Goal: Information Seeking & Learning: Learn about a topic

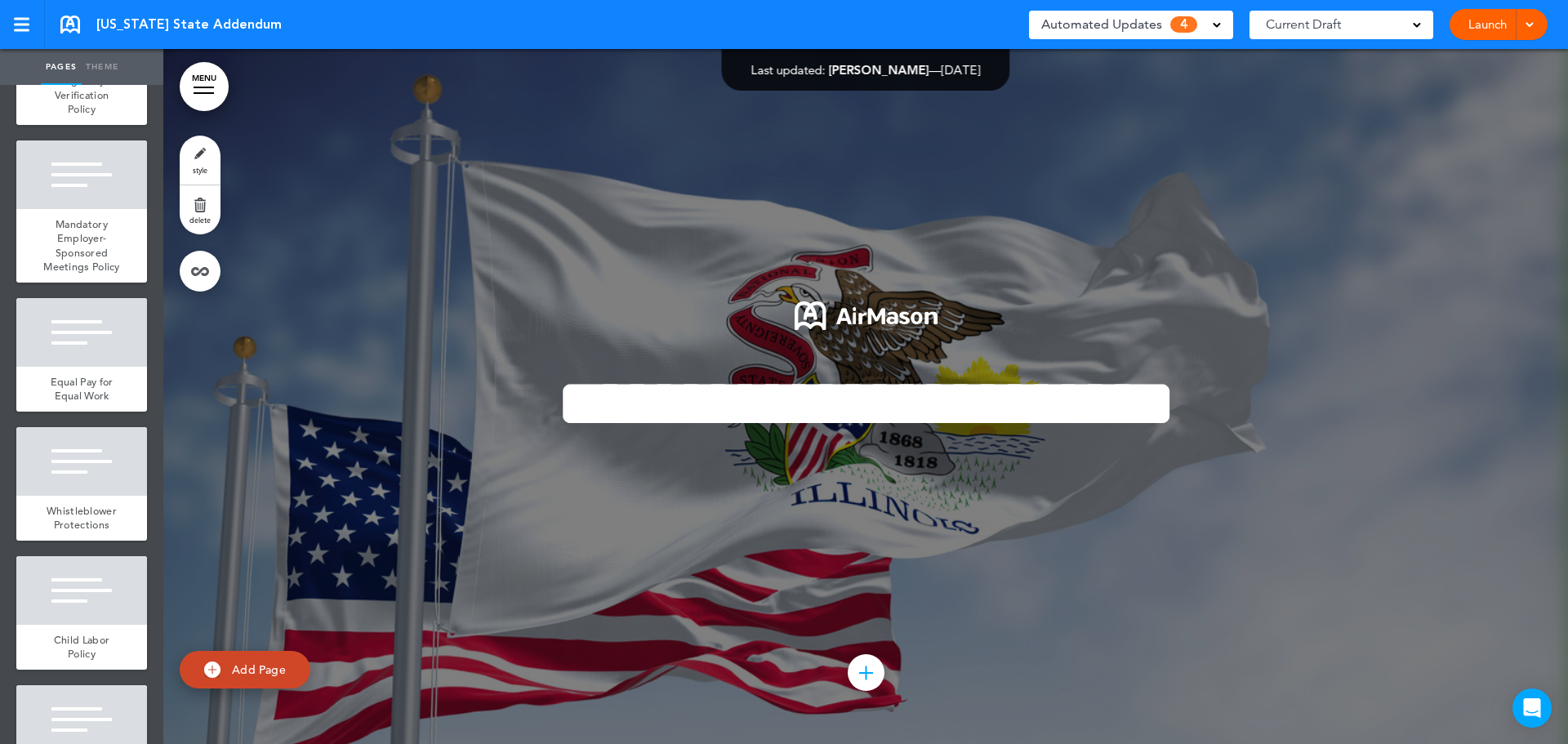
scroll to position [816, 0]
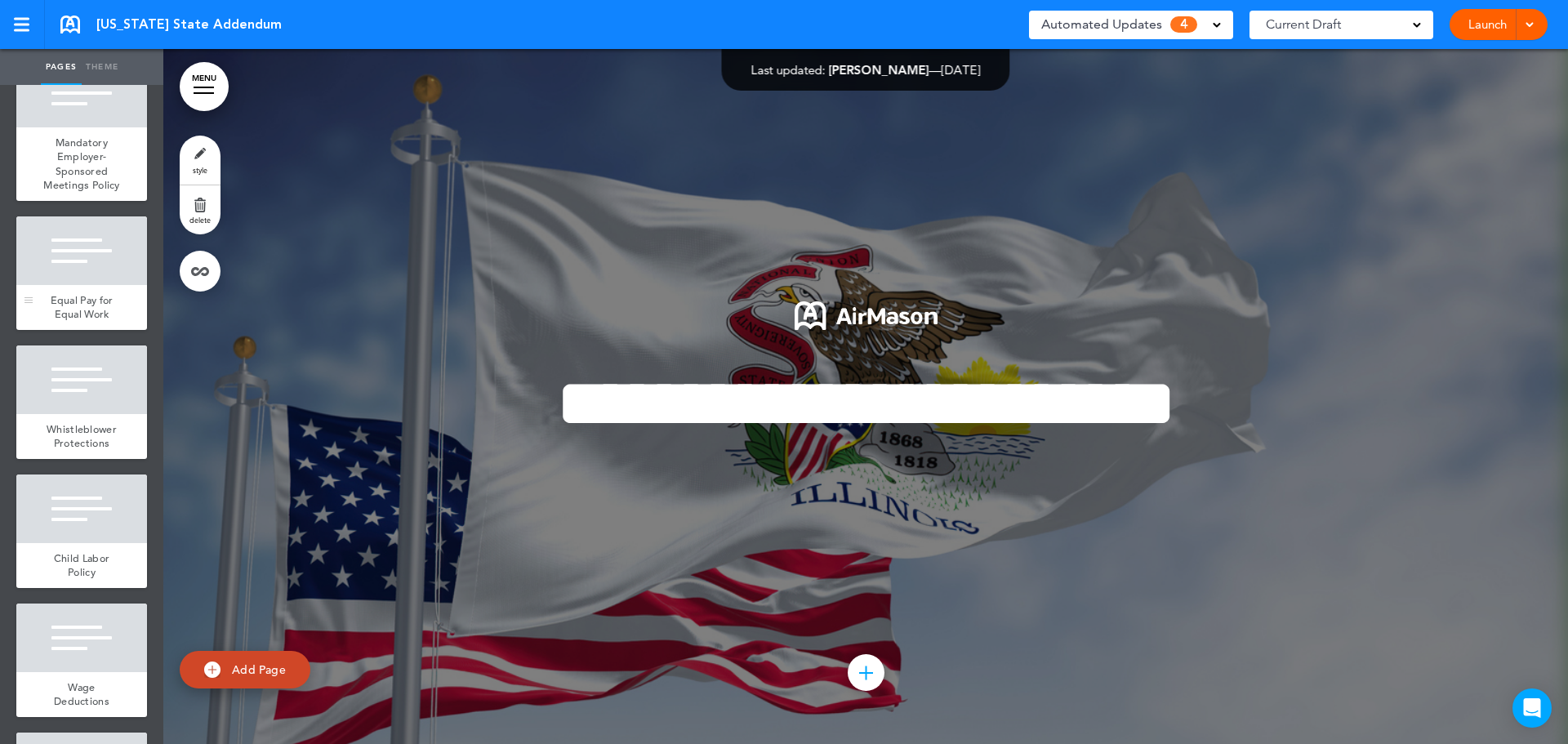
click at [81, 330] on div "Equal Pay for Equal Work" at bounding box center [82, 308] width 131 height 45
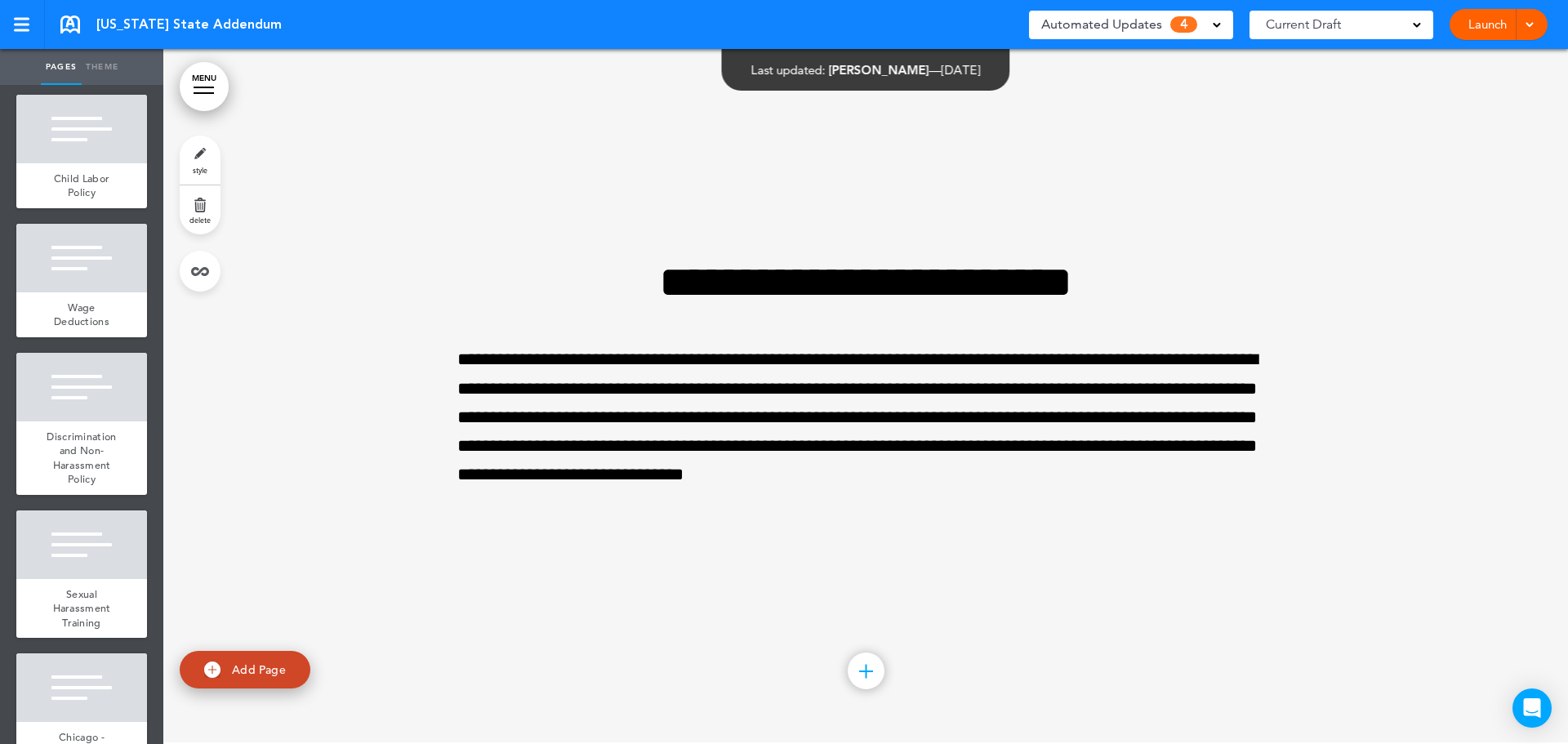
scroll to position [1225, 0]
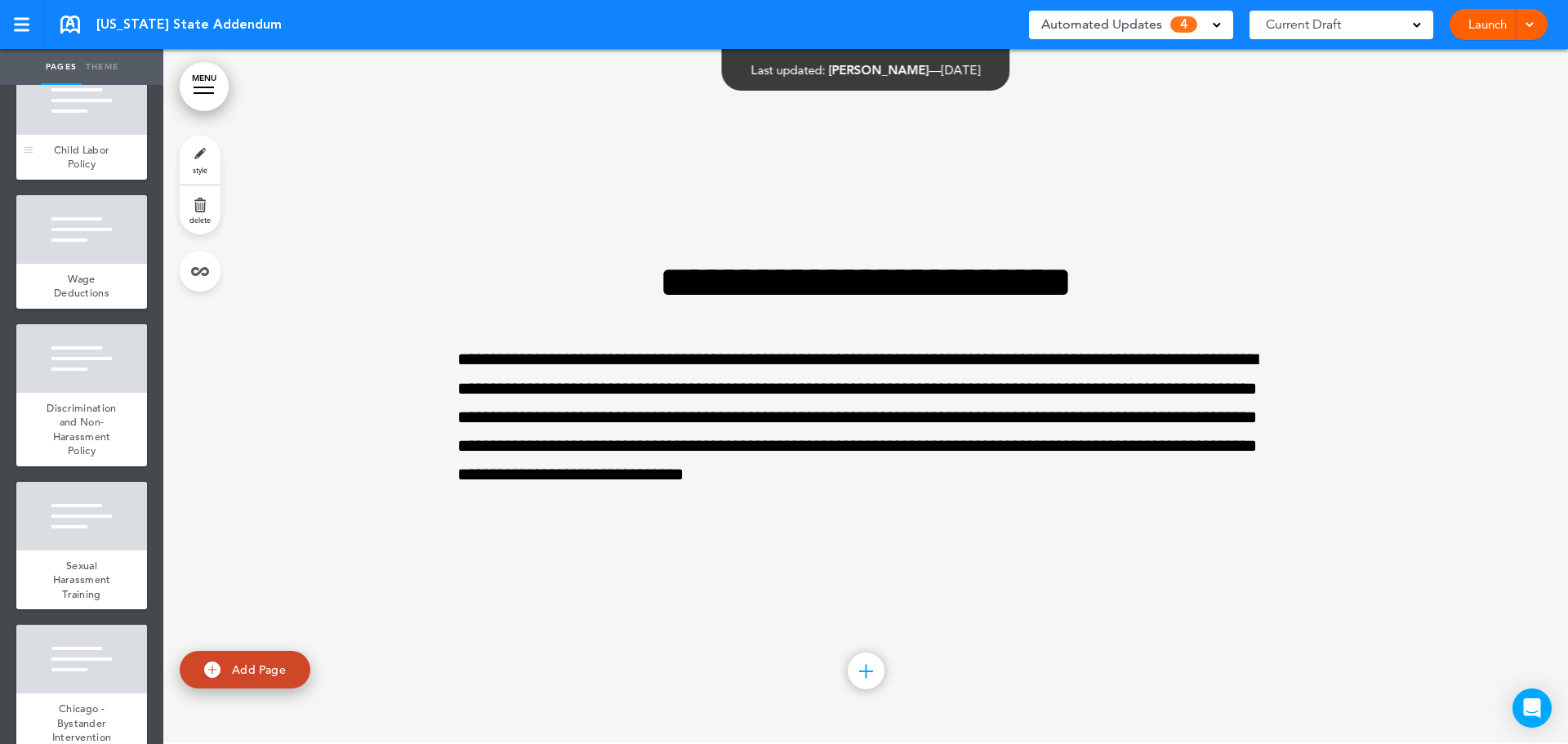
click at [66, 171] on span "Child Labor Policy" at bounding box center [81, 158] width 55 height 29
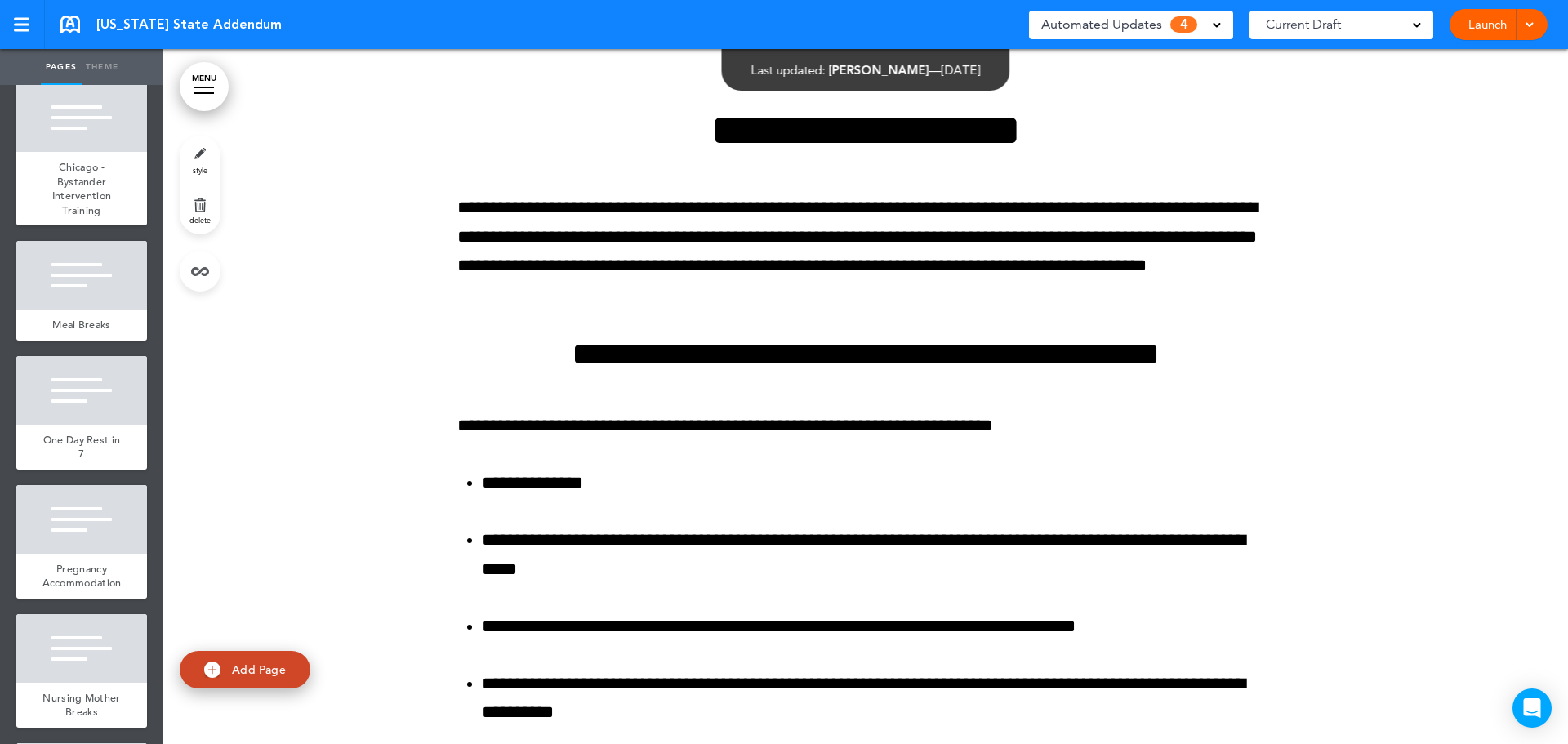
scroll to position [1797, 0]
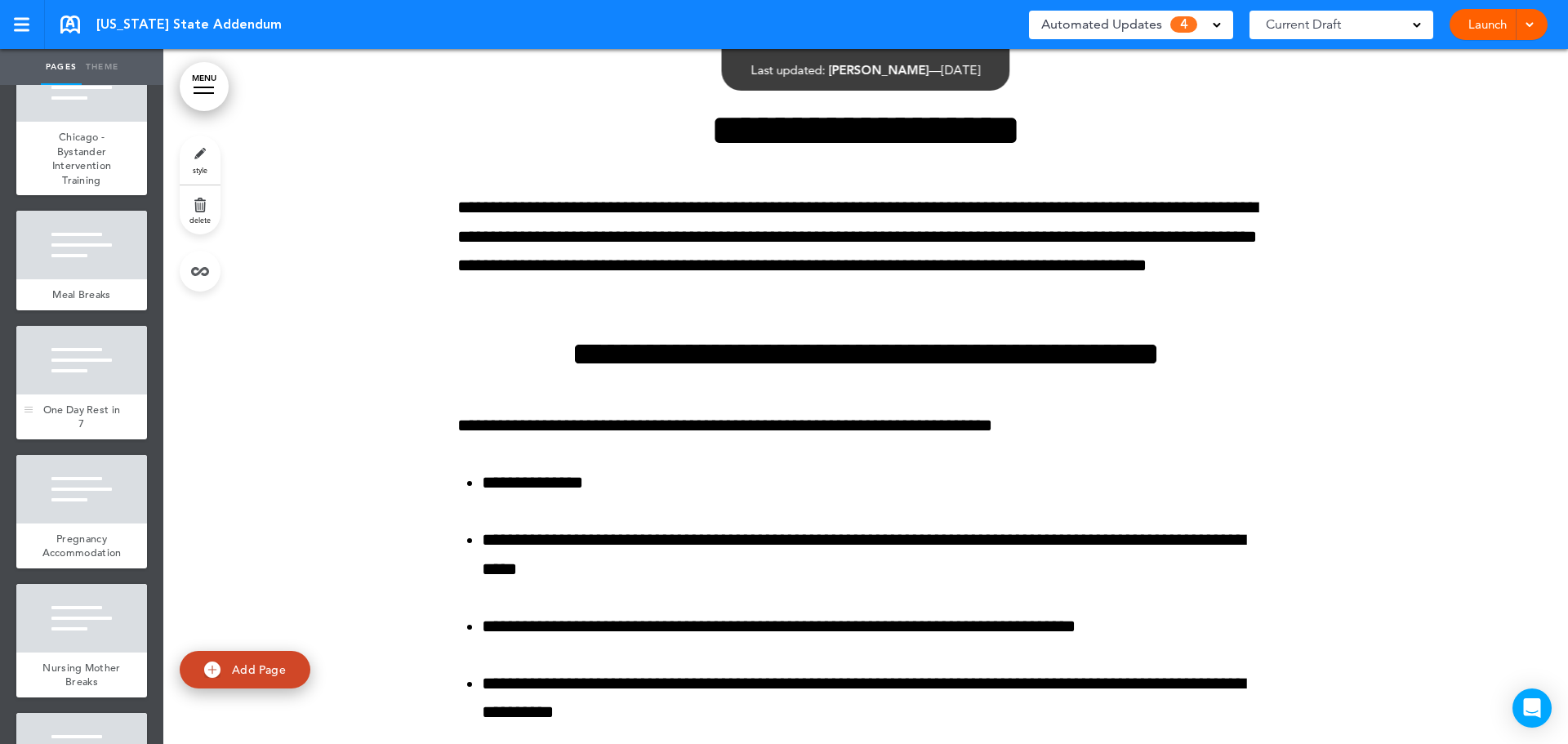
click at [82, 431] on span "One Day Rest in 7" at bounding box center [82, 417] width 78 height 29
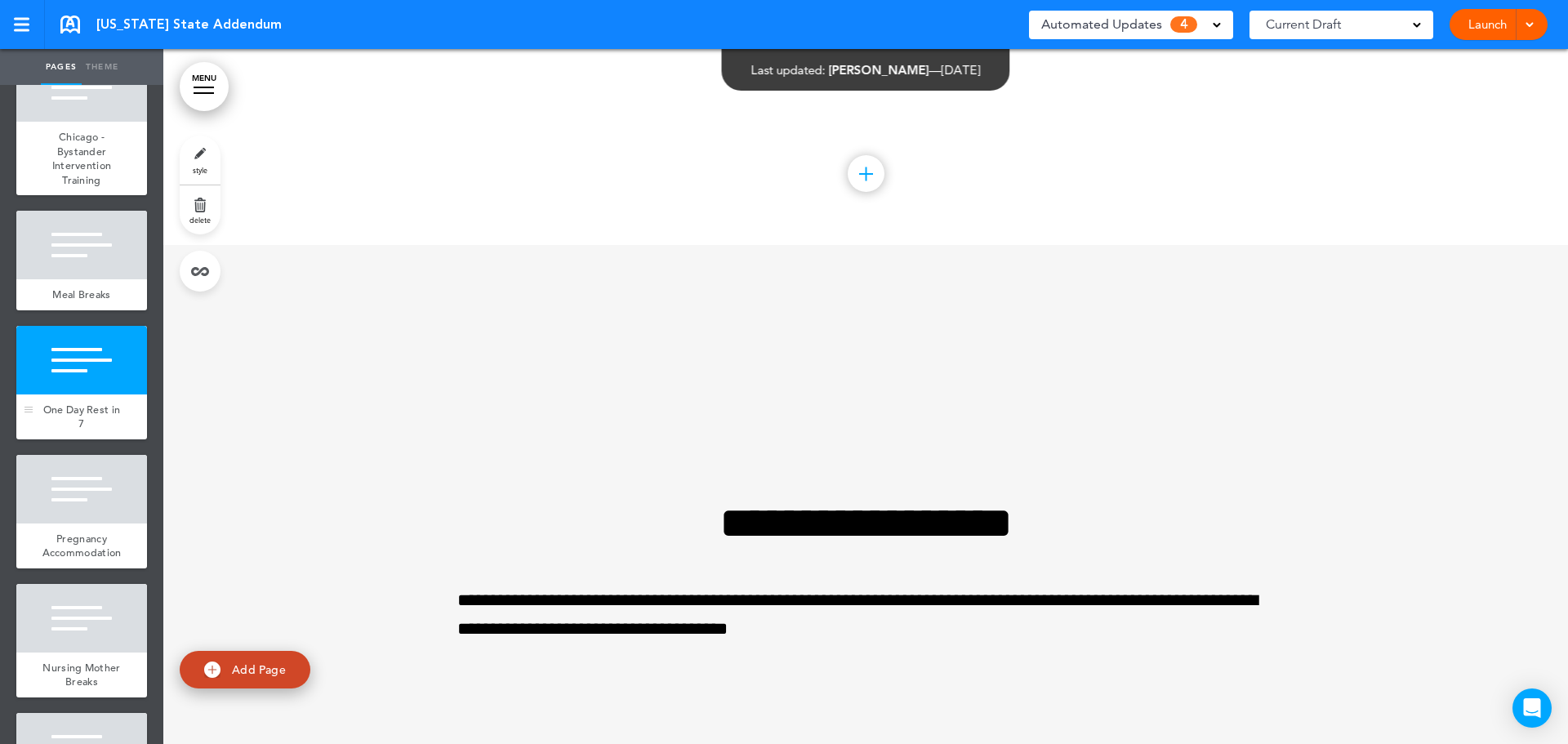
scroll to position [17849, 0]
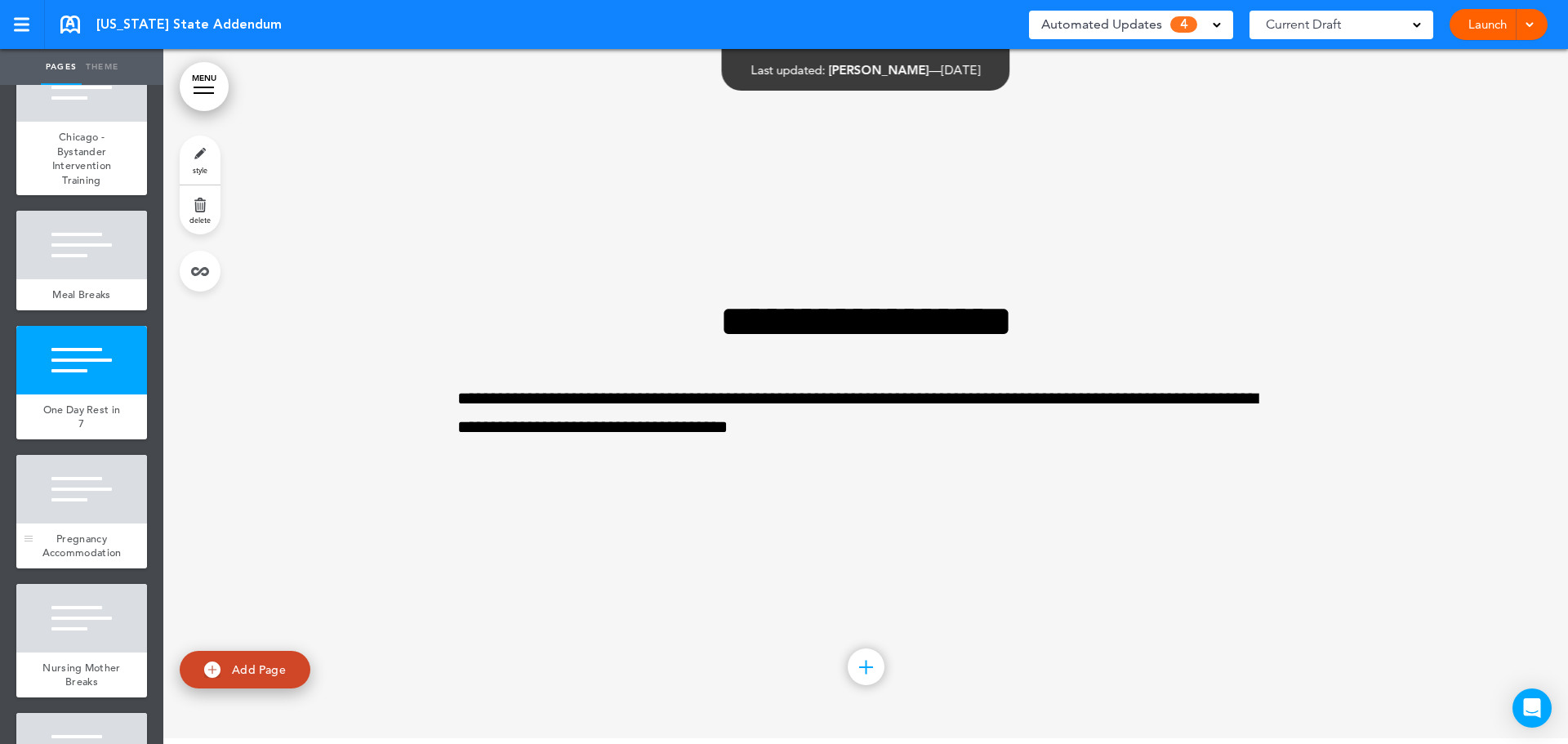
click at [101, 568] on div "Pregnancy Accommodation" at bounding box center [82, 546] width 131 height 45
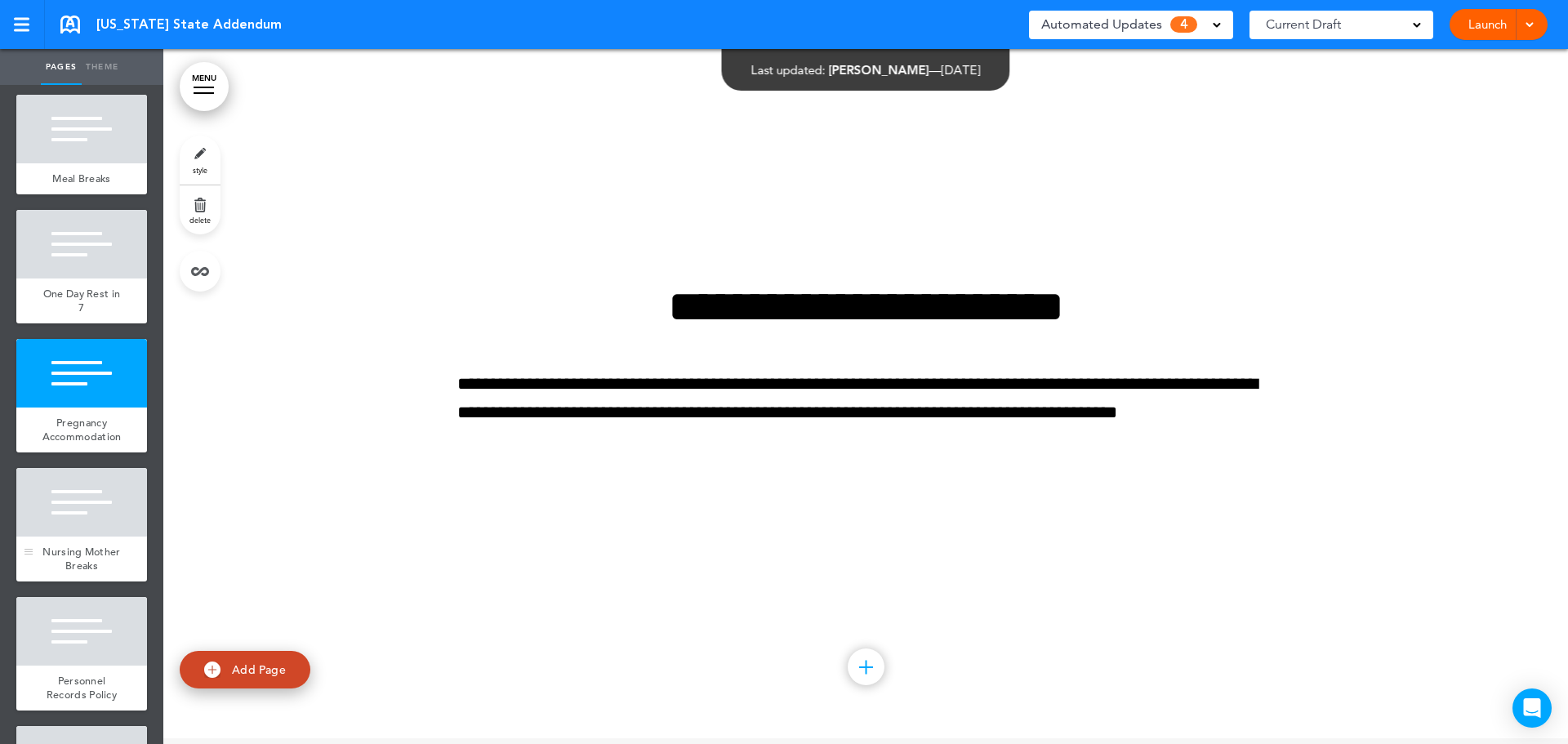
scroll to position [1960, 0]
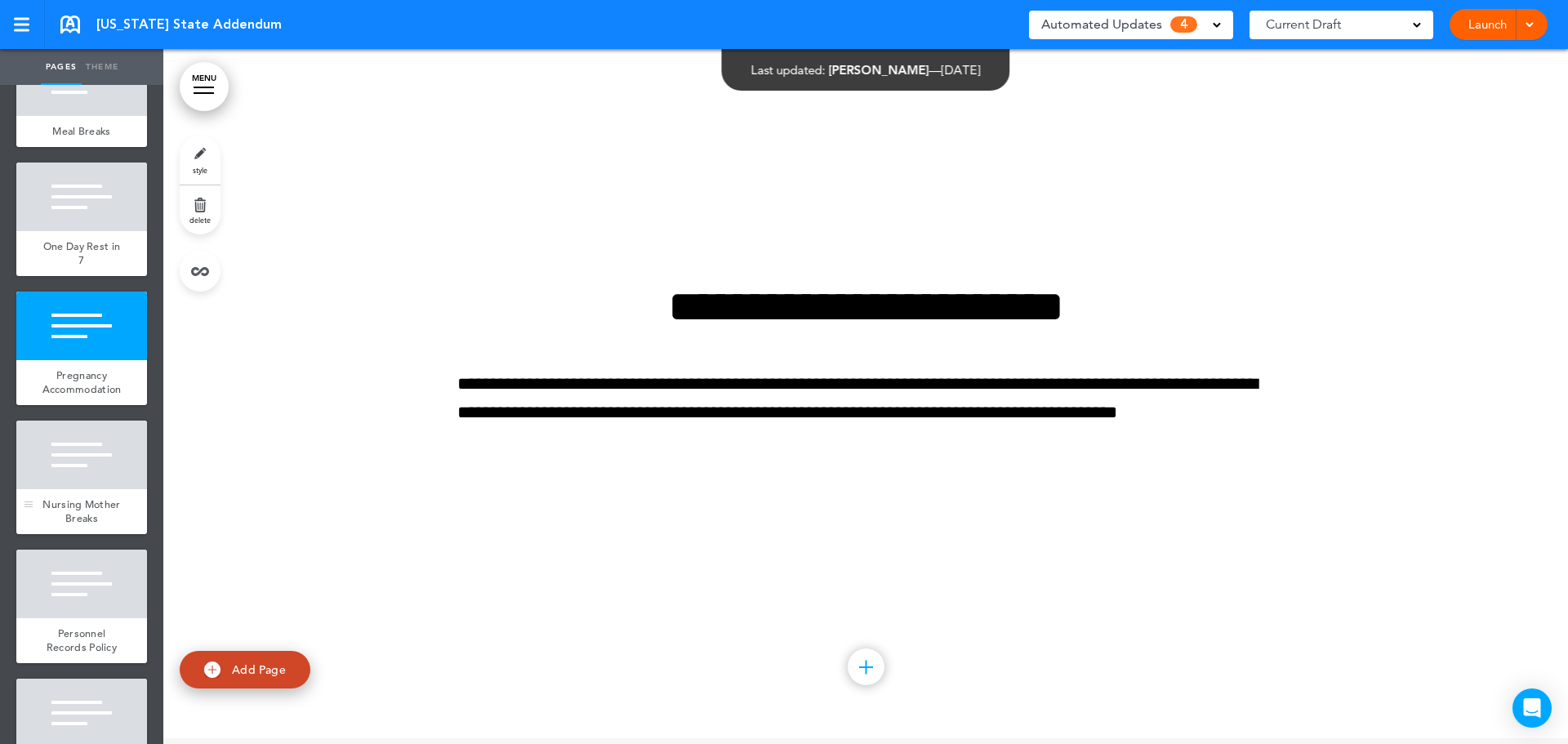
click at [90, 489] on div at bounding box center [82, 455] width 131 height 69
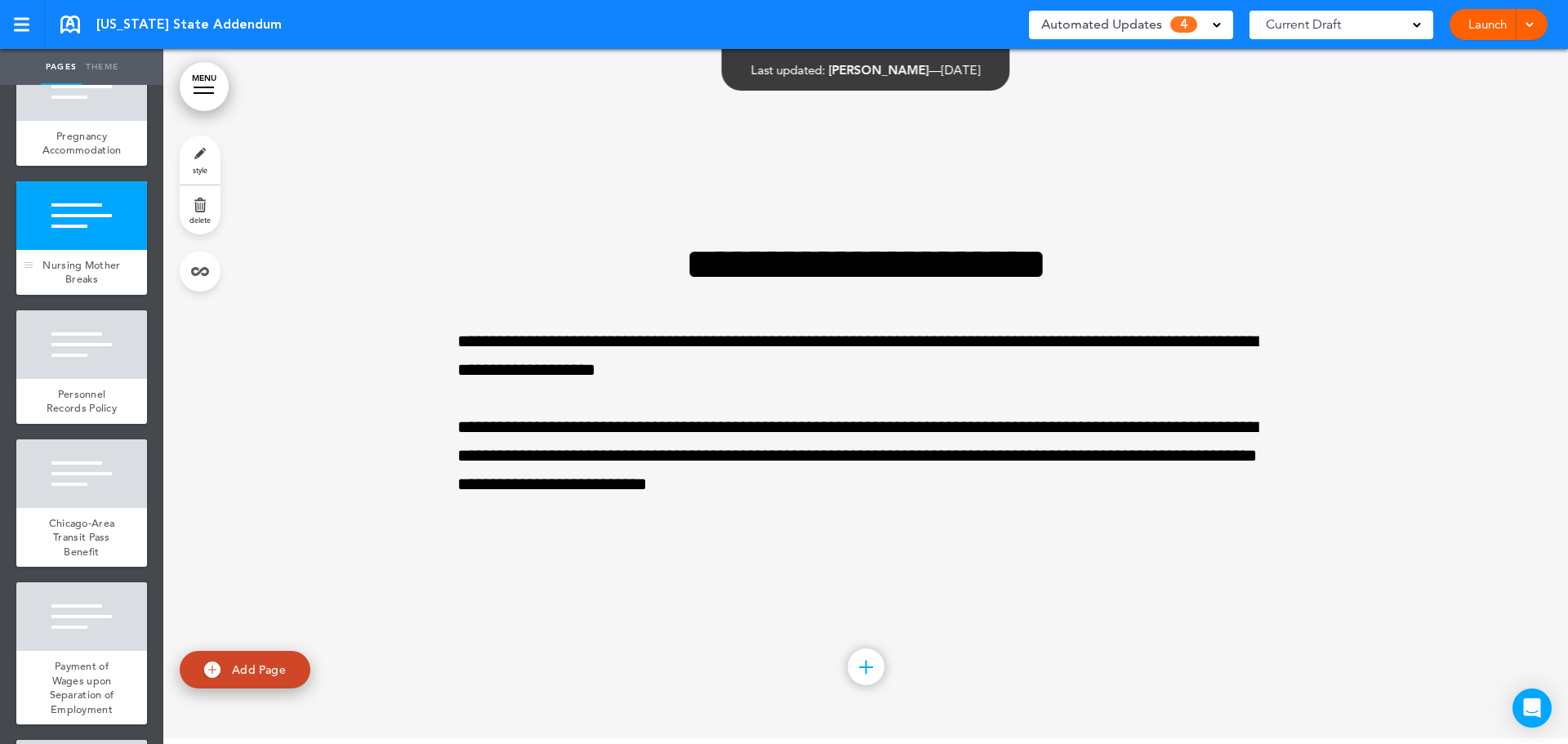
scroll to position [2205, 0]
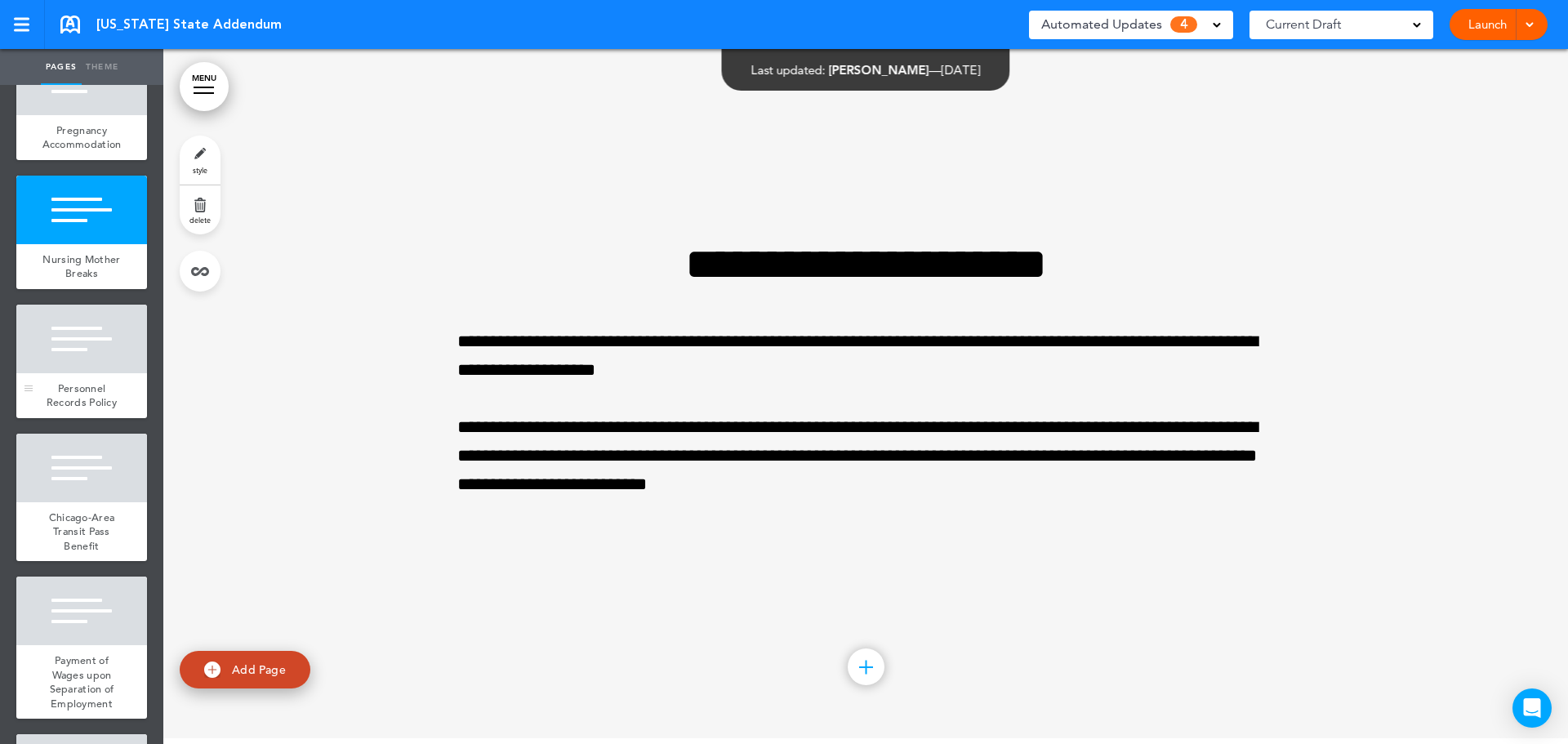
click at [97, 410] on span "Personnel Records Policy" at bounding box center [82, 396] width 71 height 29
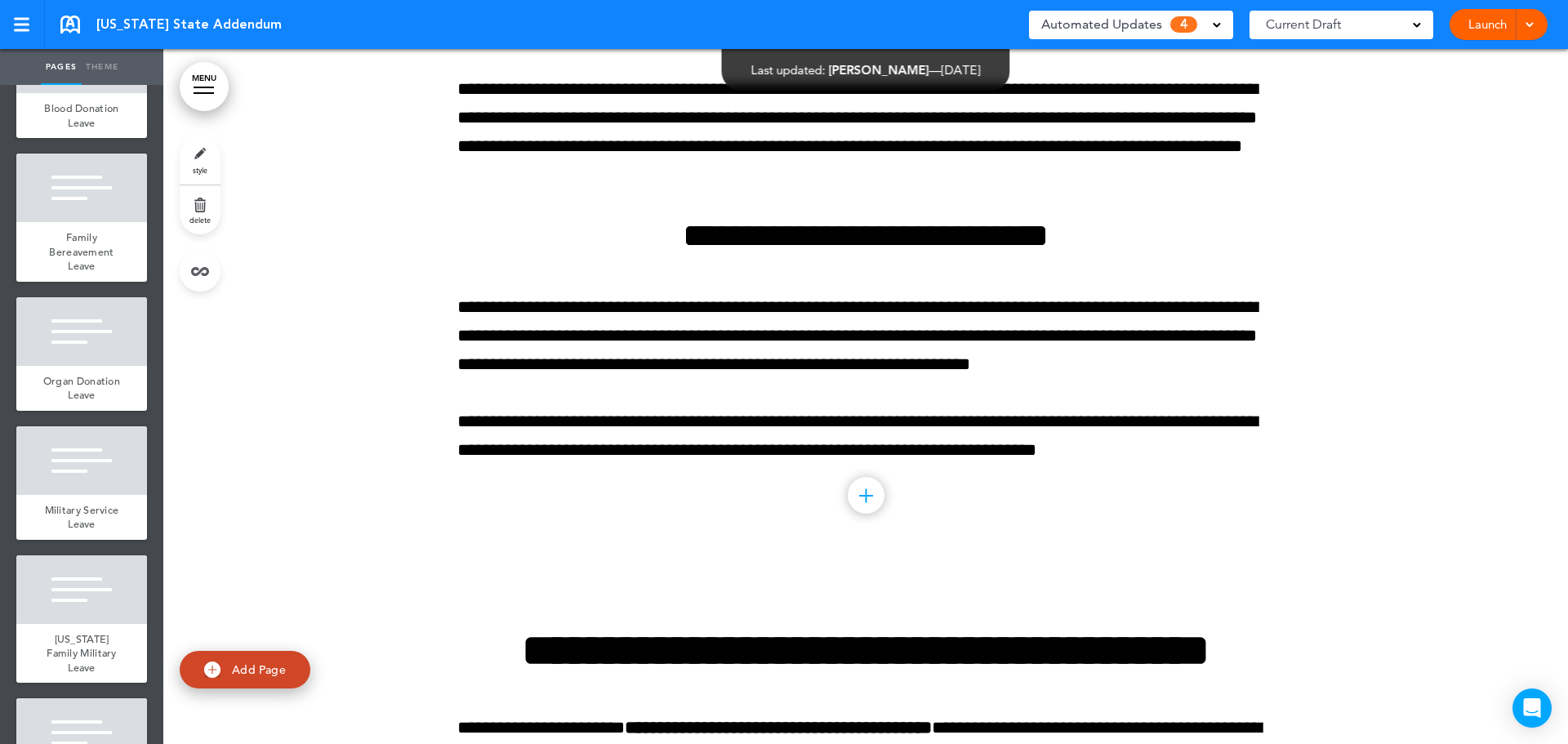
scroll to position [2941, 0]
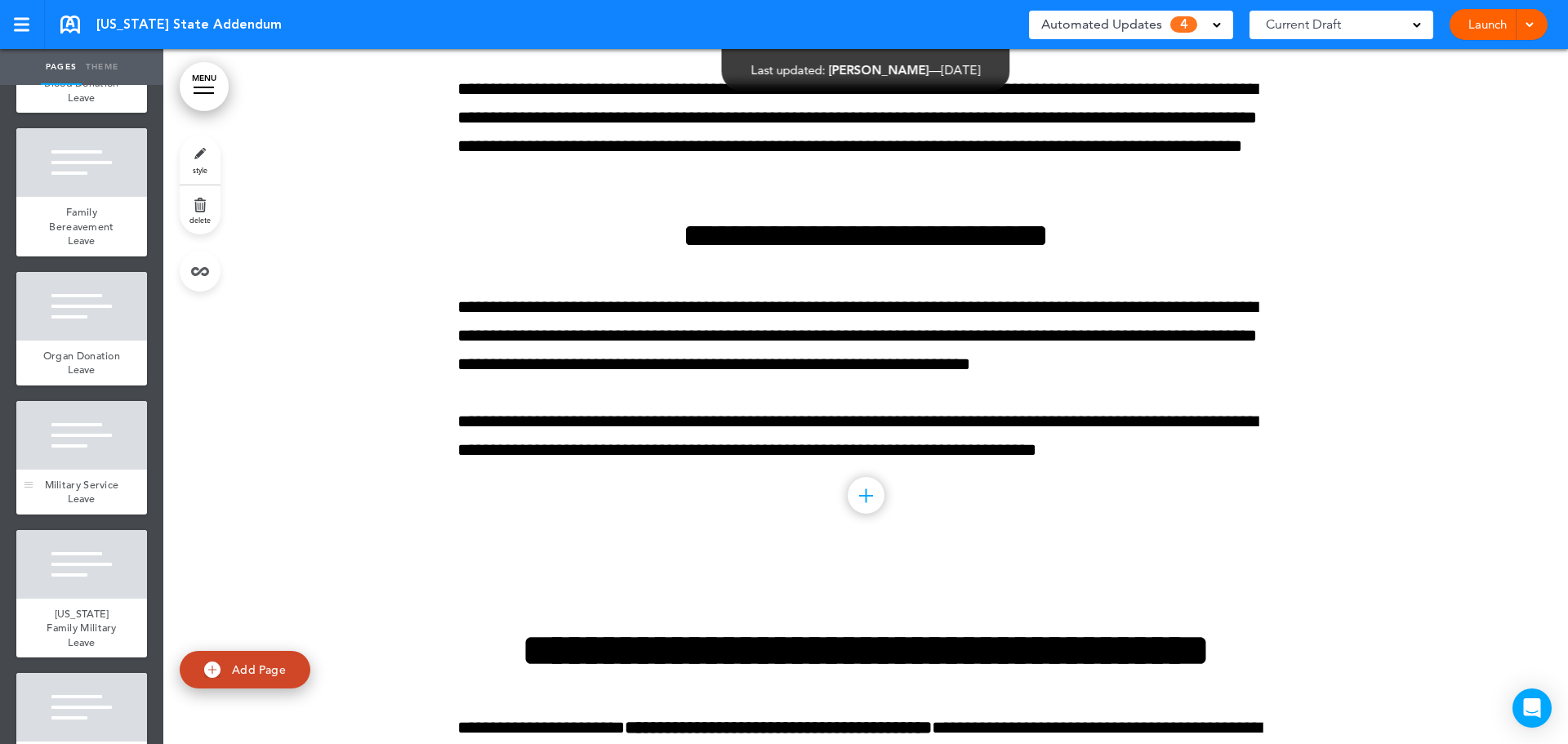
click at [111, 469] on div at bounding box center [82, 436] width 131 height 69
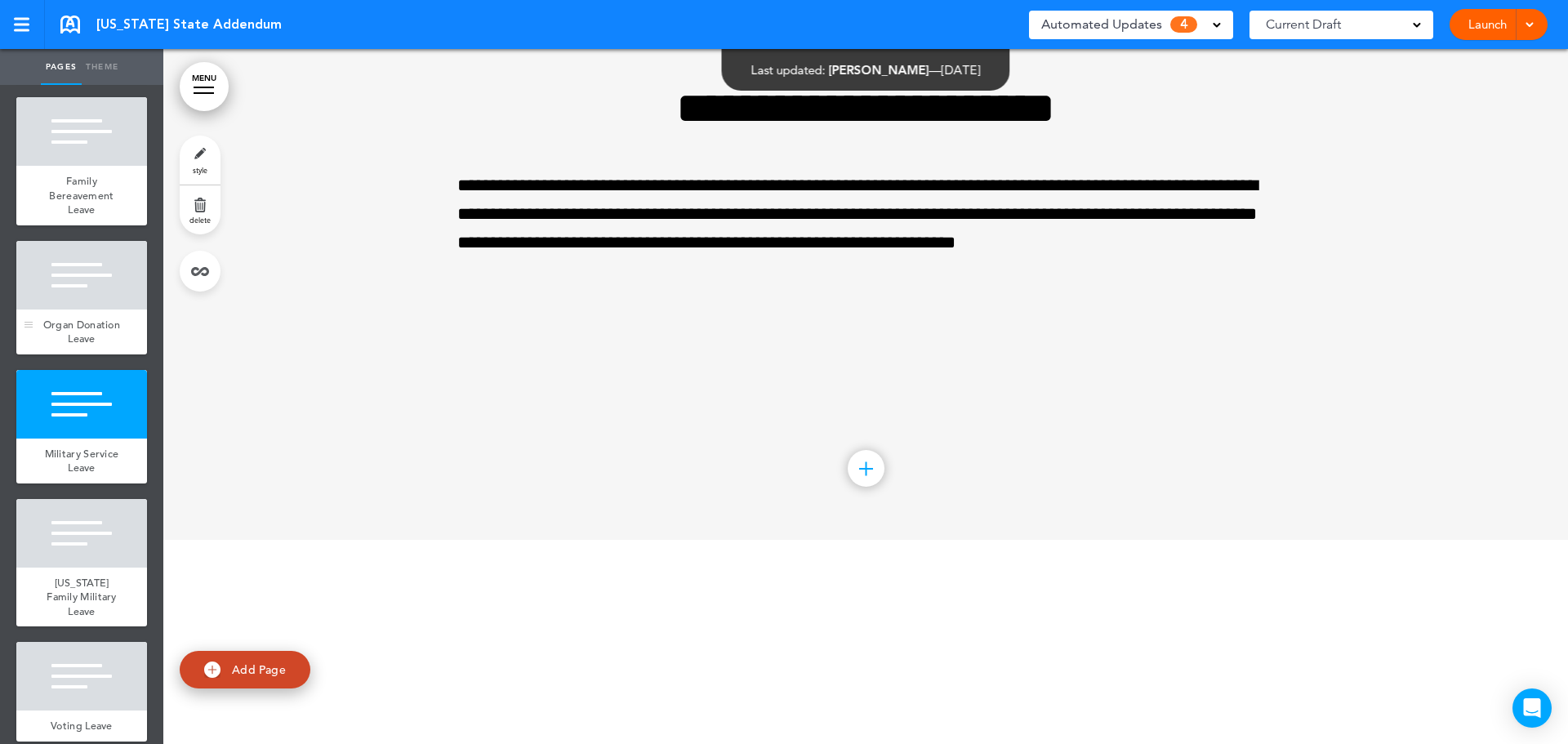
scroll to position [3022, 0]
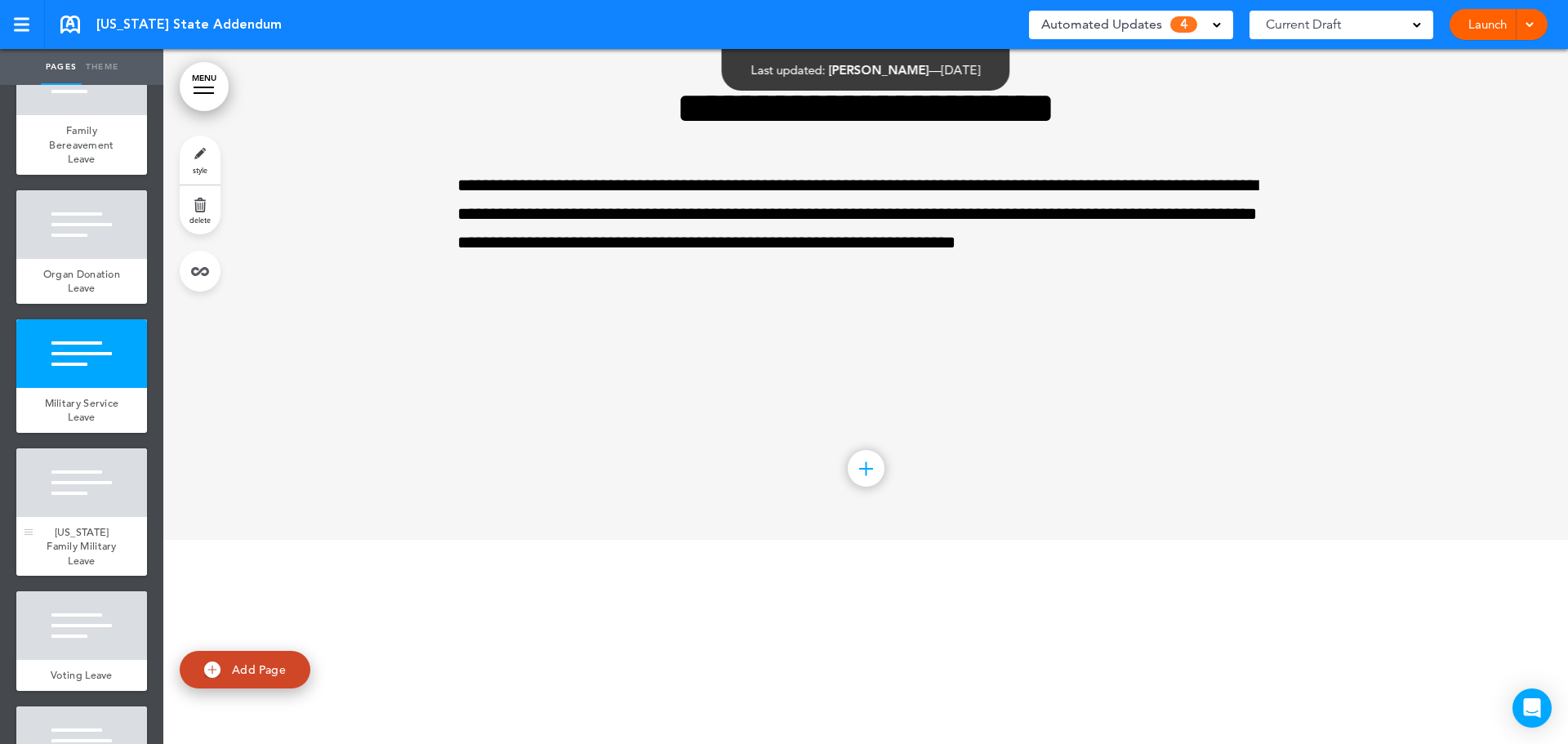
click at [85, 517] on div at bounding box center [82, 483] width 131 height 69
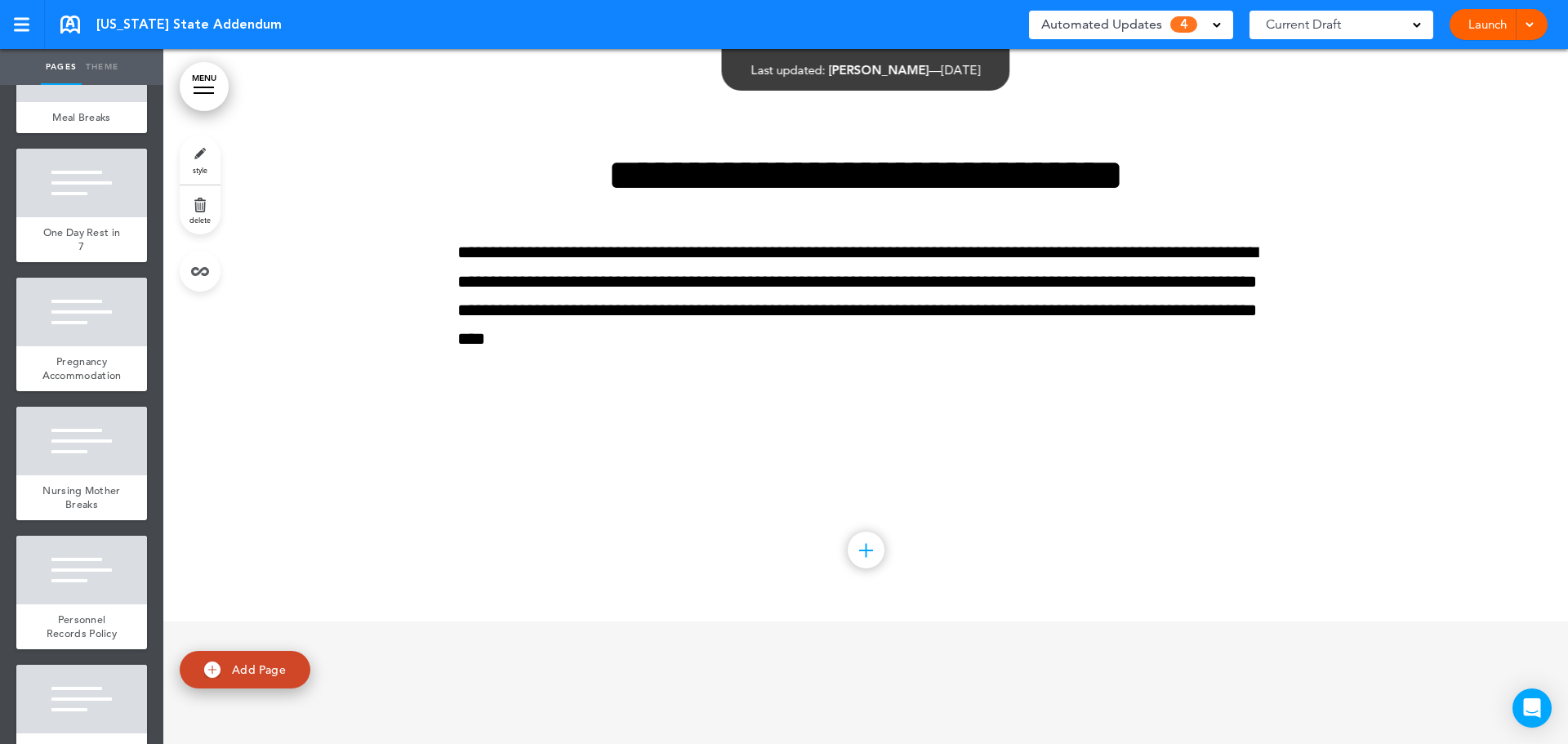
scroll to position [1952, 0]
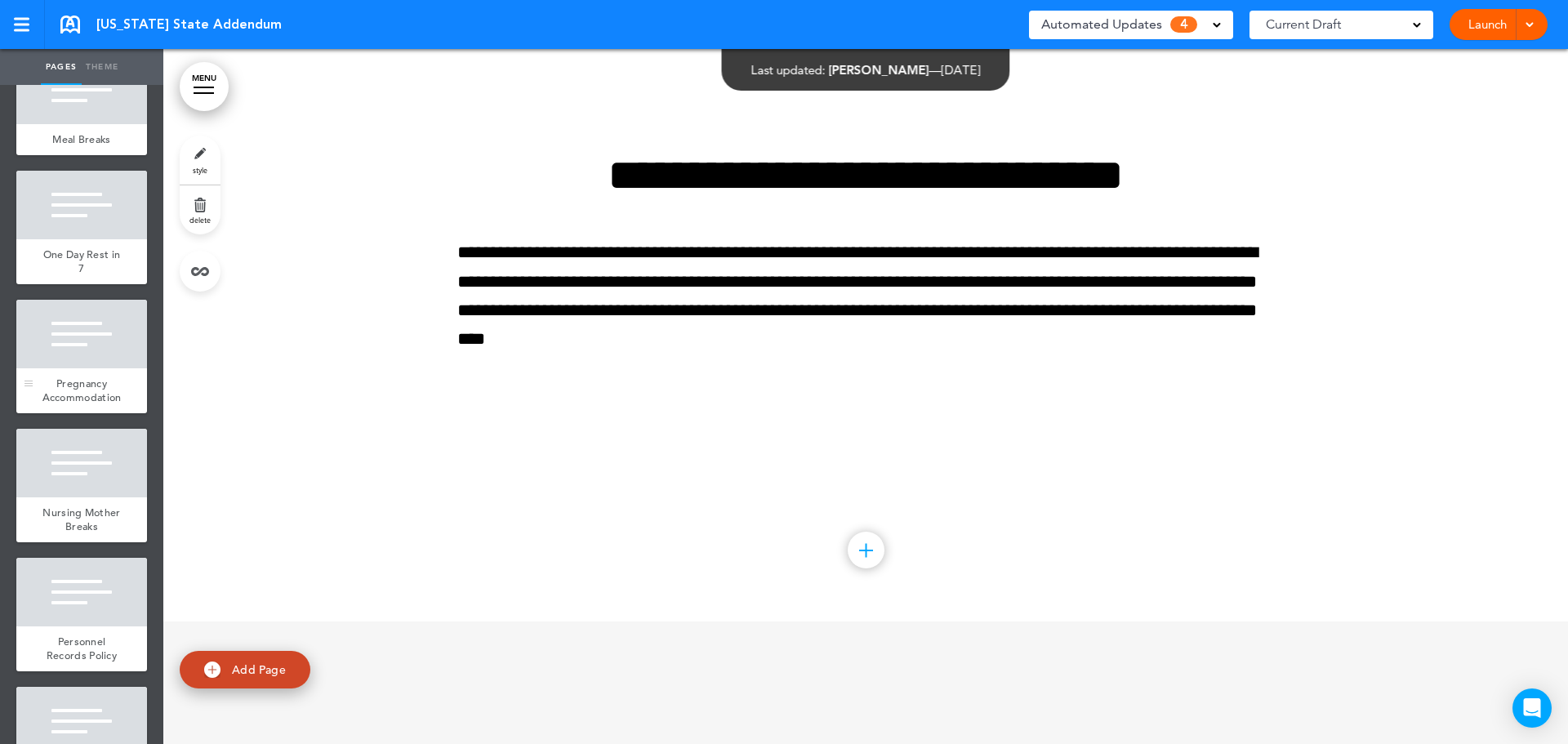
click at [100, 405] on span "Pregnancy Accommodation" at bounding box center [82, 391] width 79 height 29
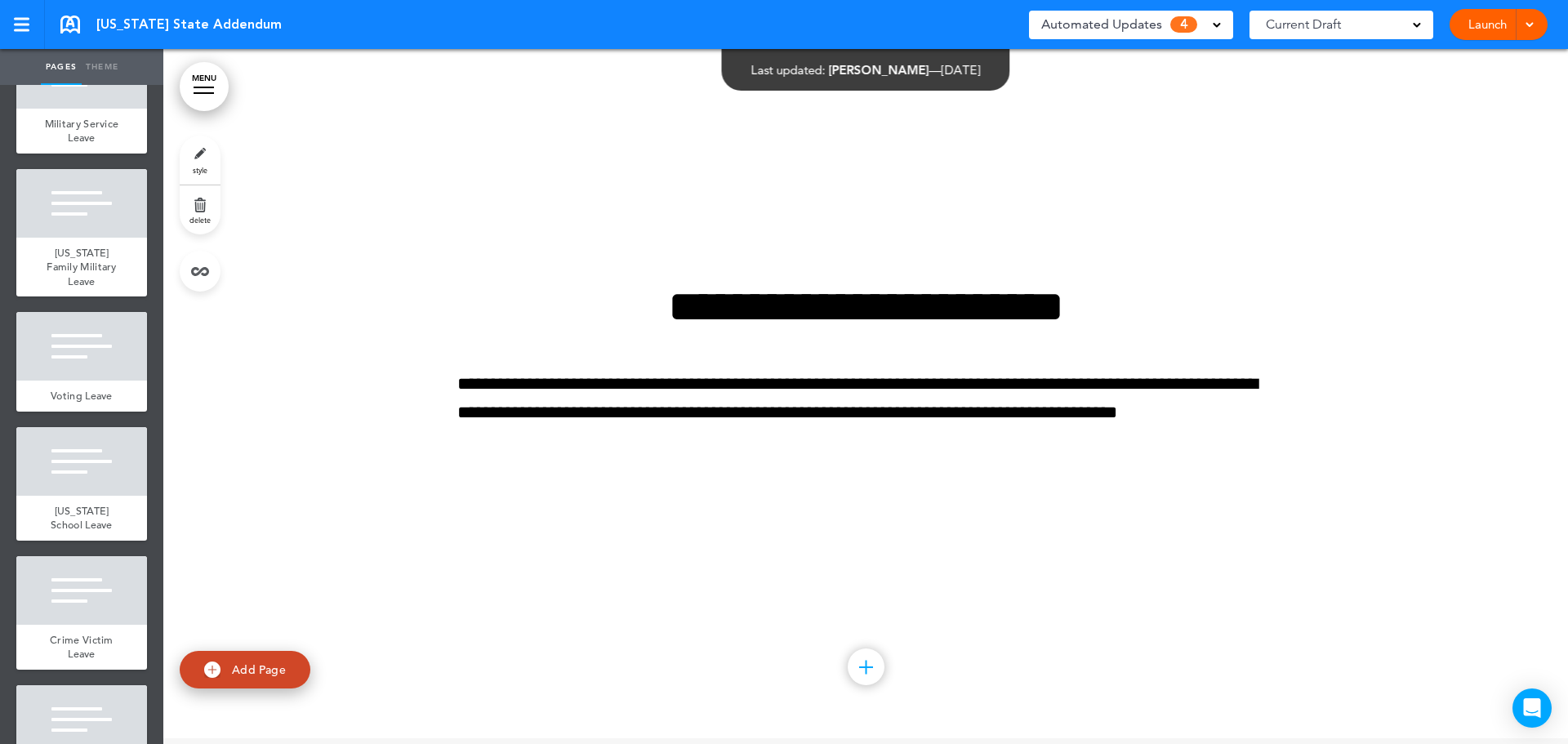
scroll to position [3340, 0]
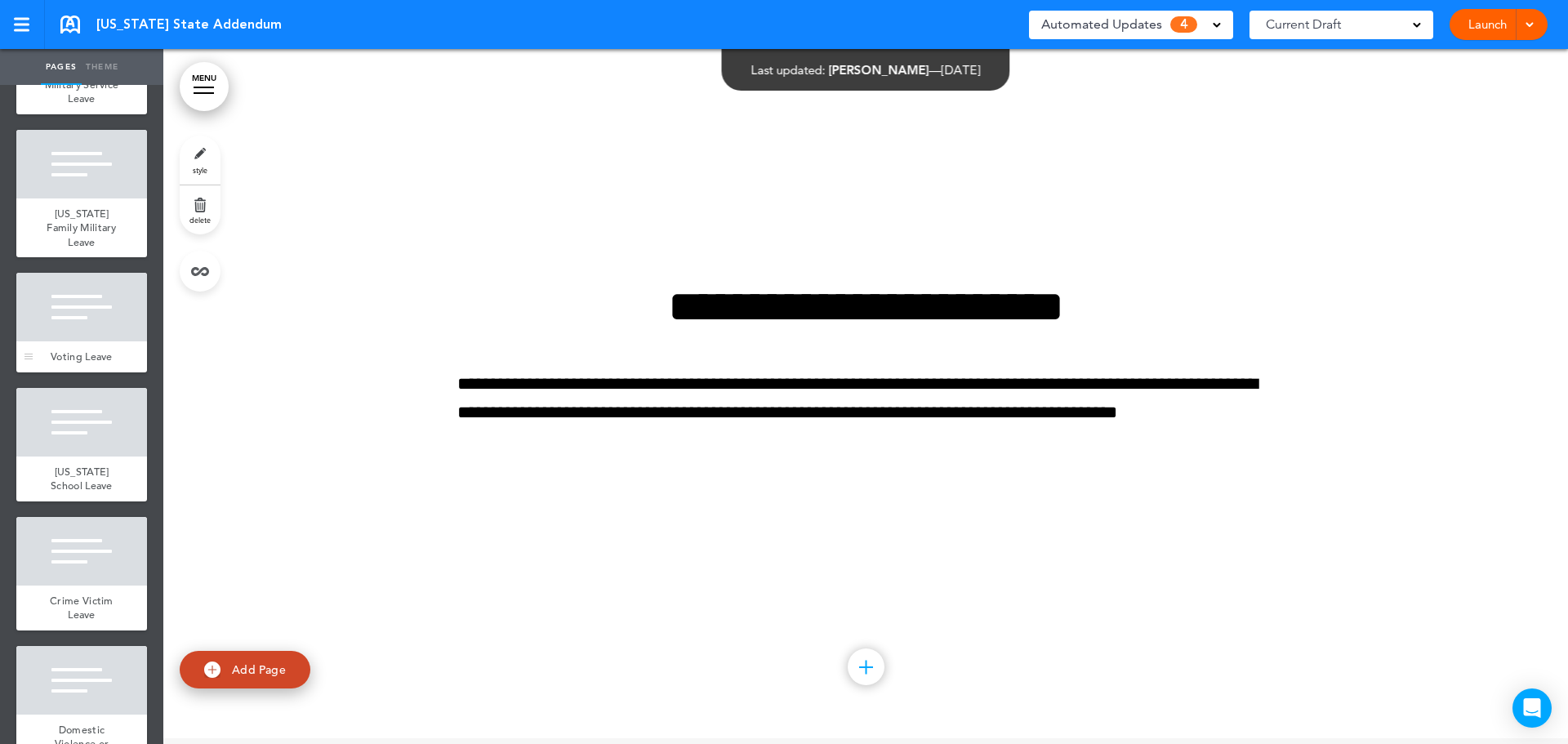
click at [71, 372] on div "Voting Leave" at bounding box center [82, 357] width 131 height 31
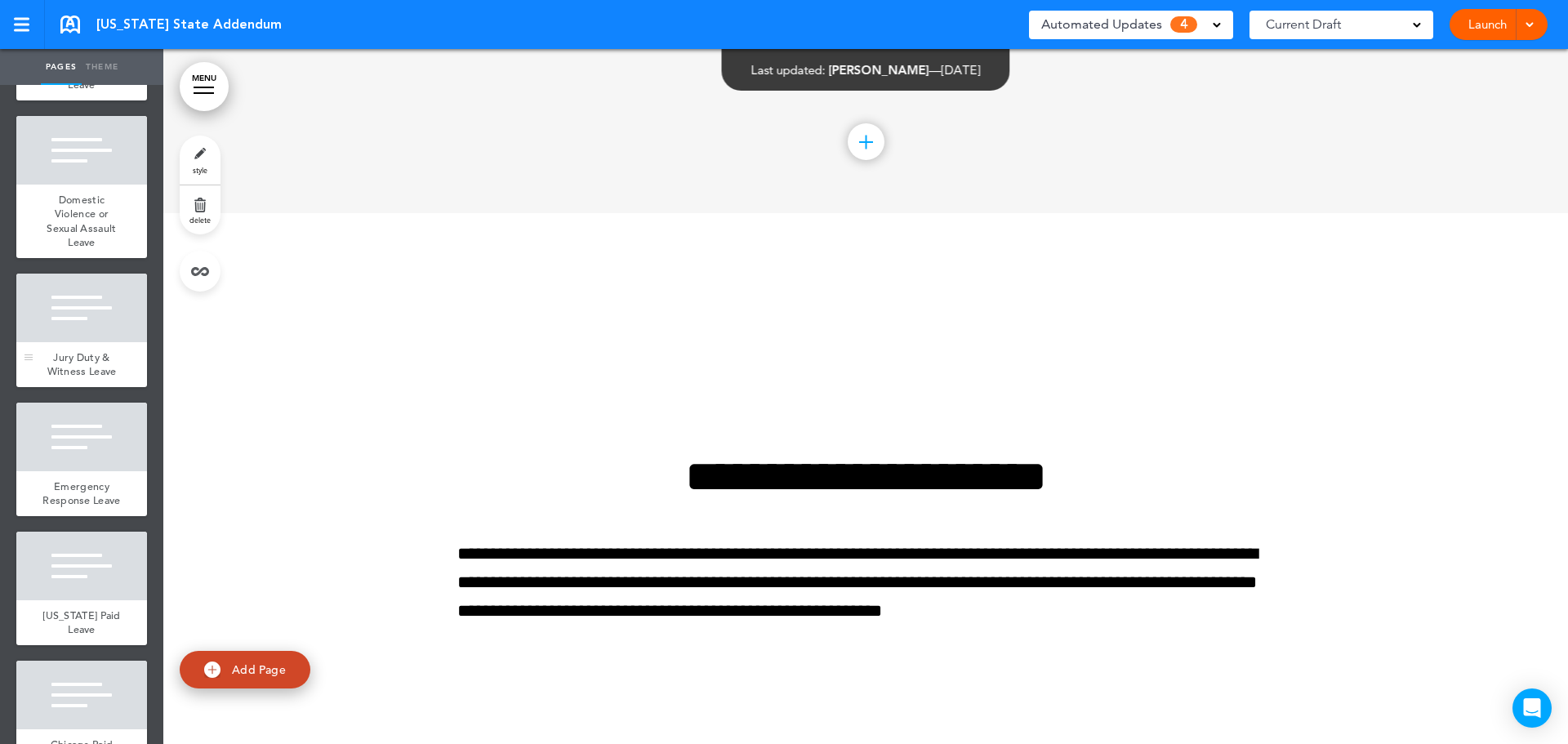
scroll to position [3831, 0]
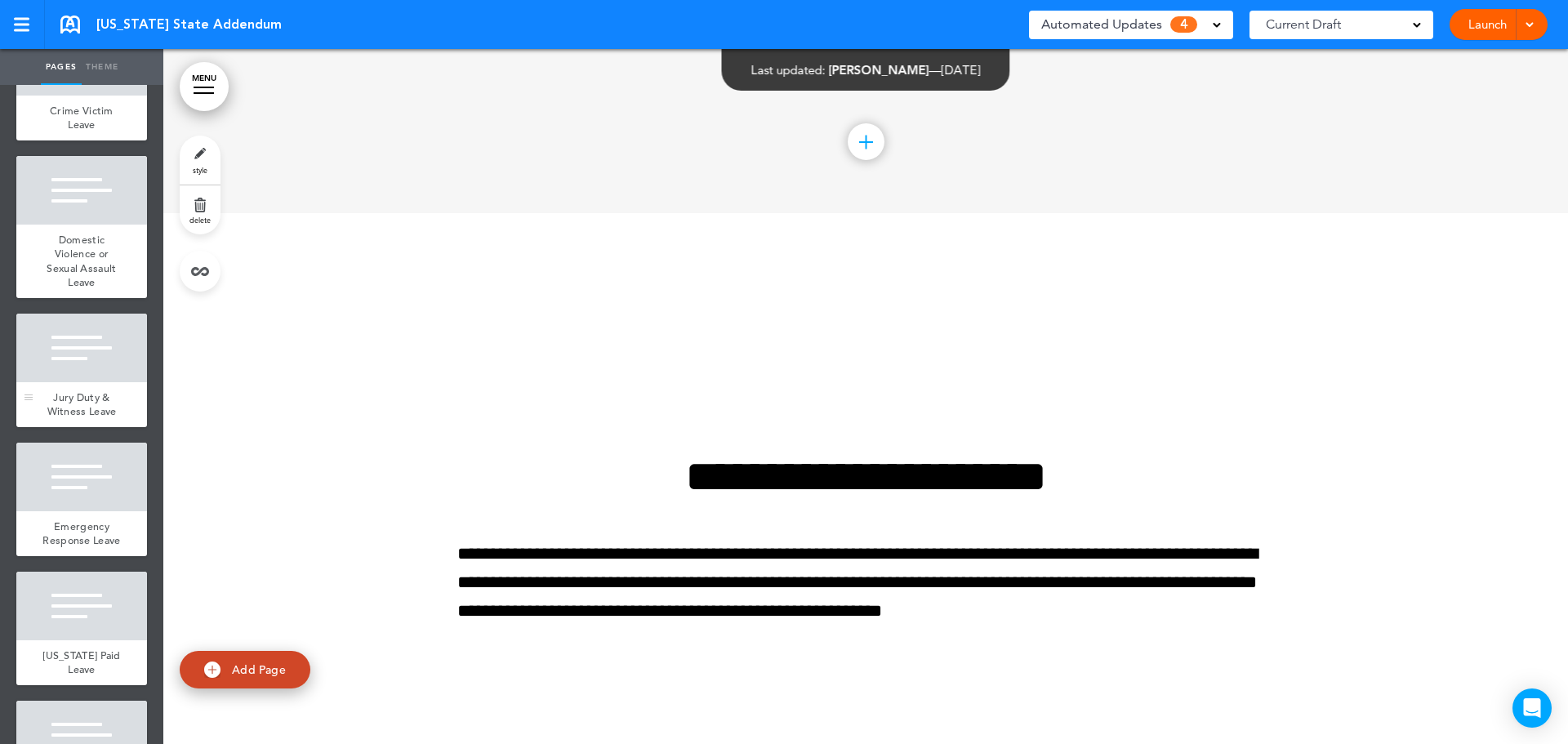
click at [100, 427] on div "Jury Duty & Witness Leave" at bounding box center [82, 405] width 131 height 45
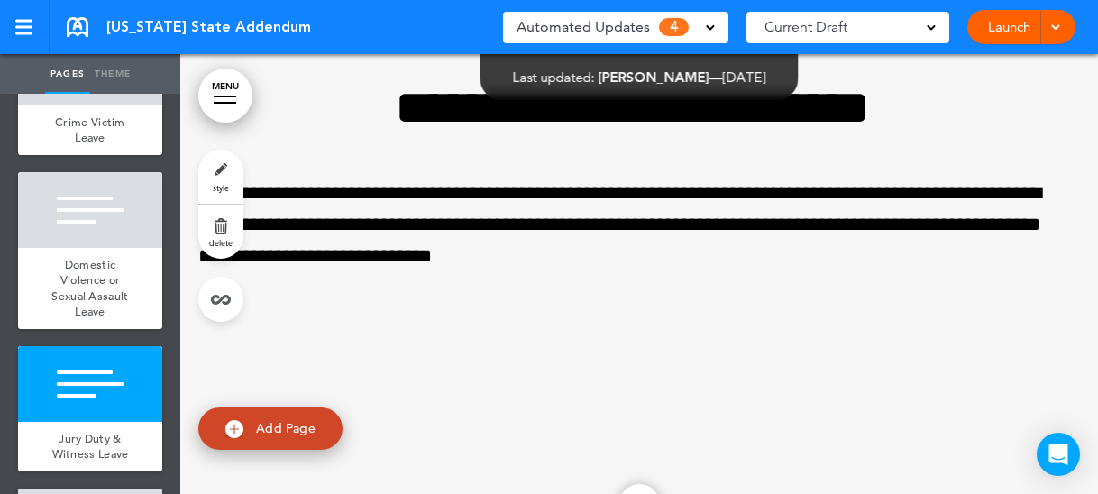
scroll to position [39075, 0]
